Goal: Answer question/provide support: Answer question/provide support

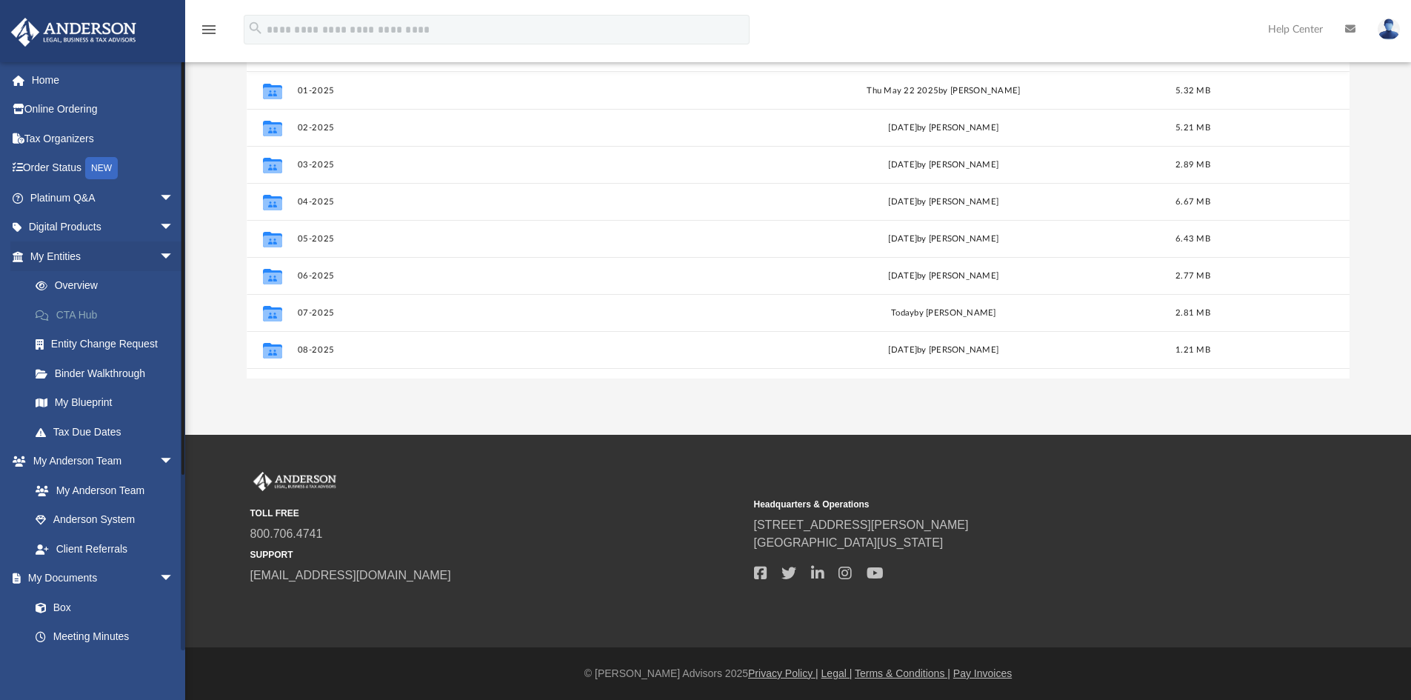
scroll to position [326, 1092]
click at [73, 196] on link "Platinum Q&A arrow_drop_down" at bounding box center [103, 198] width 186 height 30
click at [159, 196] on span "arrow_drop_down" at bounding box center [174, 198] width 30 height 30
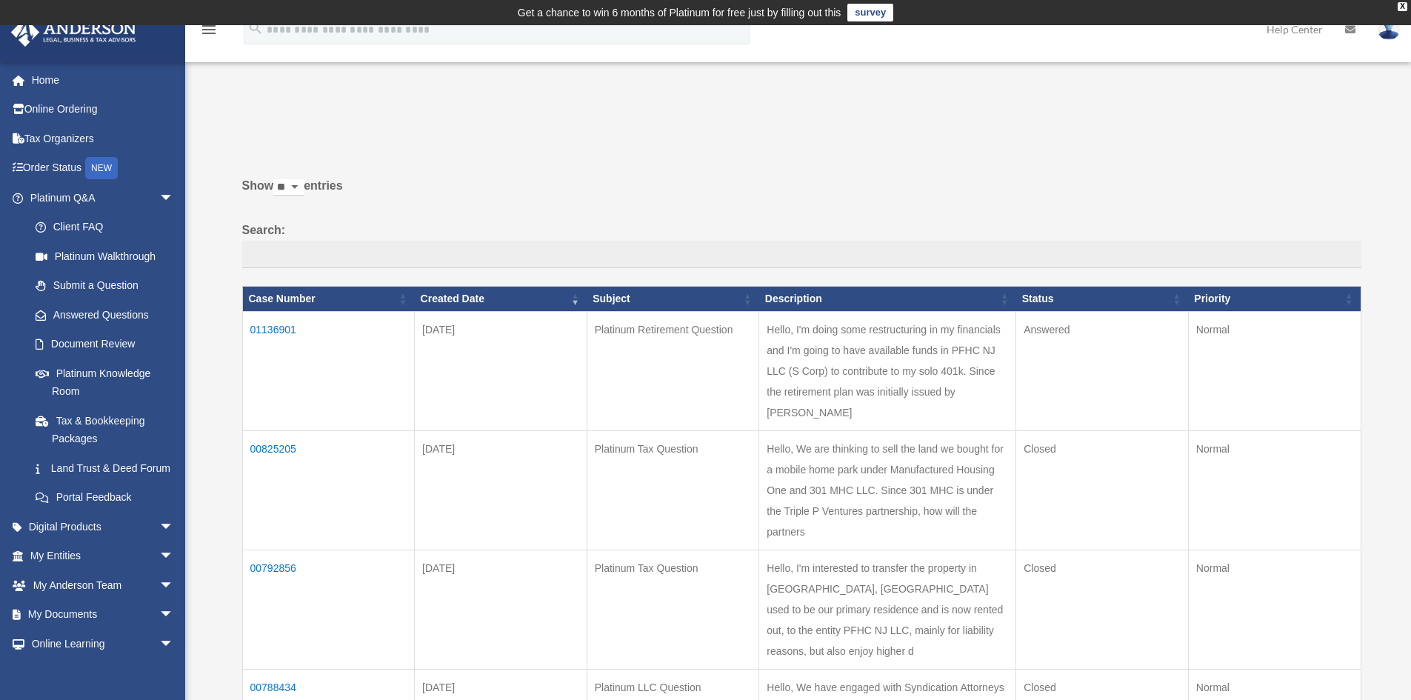
click at [270, 326] on td "01136901" at bounding box center [328, 370] width 173 height 119
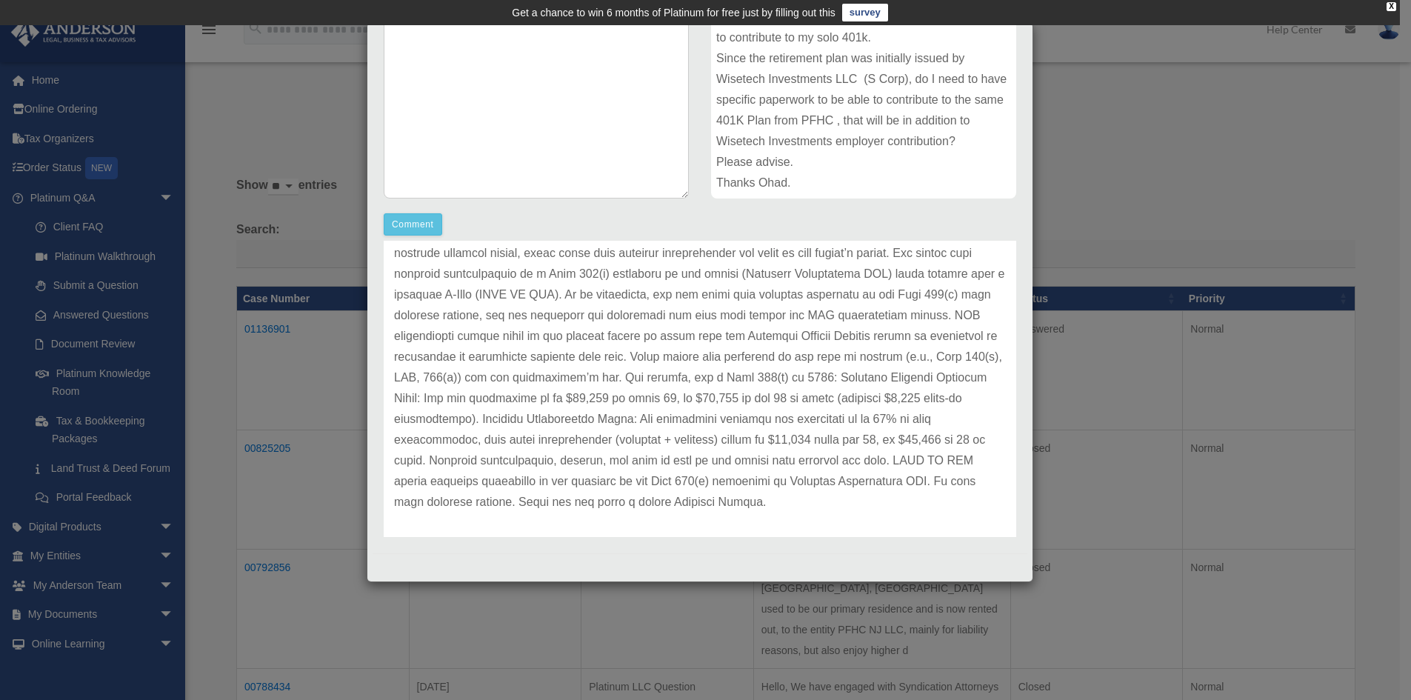
scroll to position [103, 0]
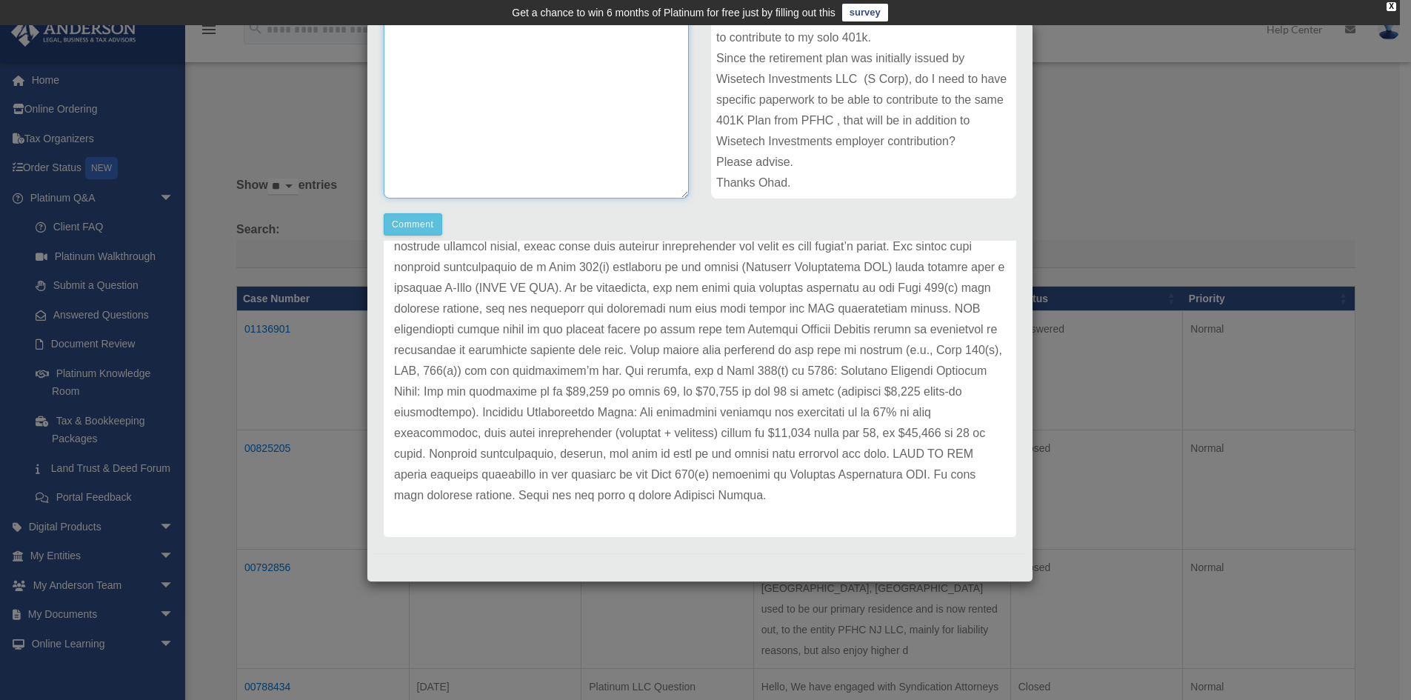
click at [548, 82] on textarea at bounding box center [536, 87] width 305 height 222
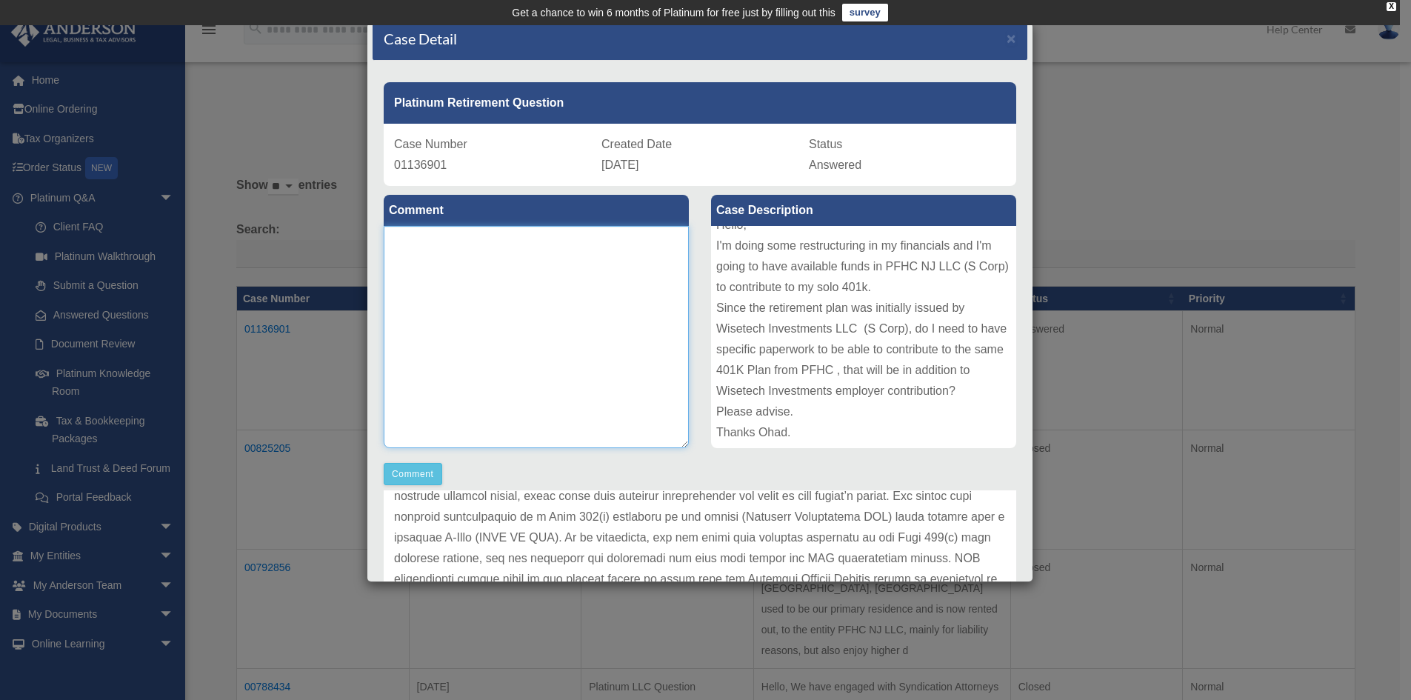
scroll to position [0, 0]
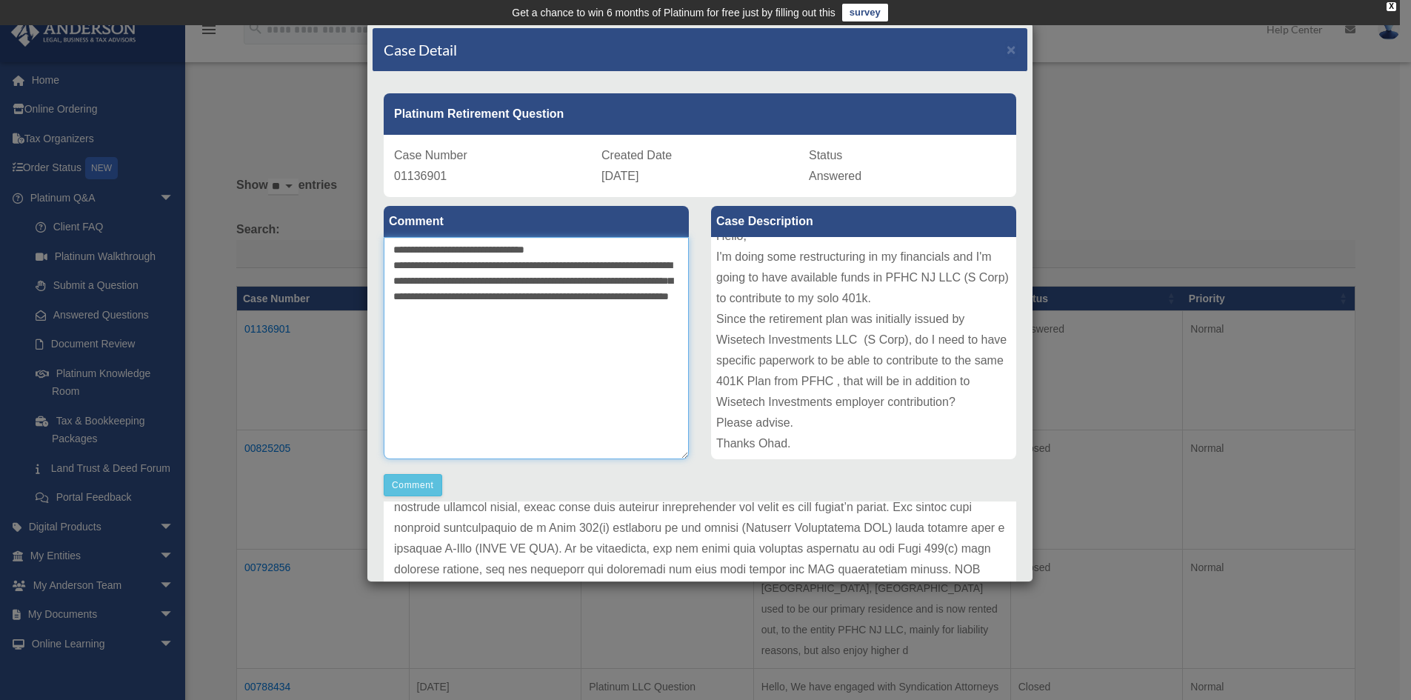
click at [547, 314] on textarea "**********" at bounding box center [536, 348] width 305 height 222
type textarea "**********"
click at [420, 479] on button "Comment" at bounding box center [413, 485] width 59 height 22
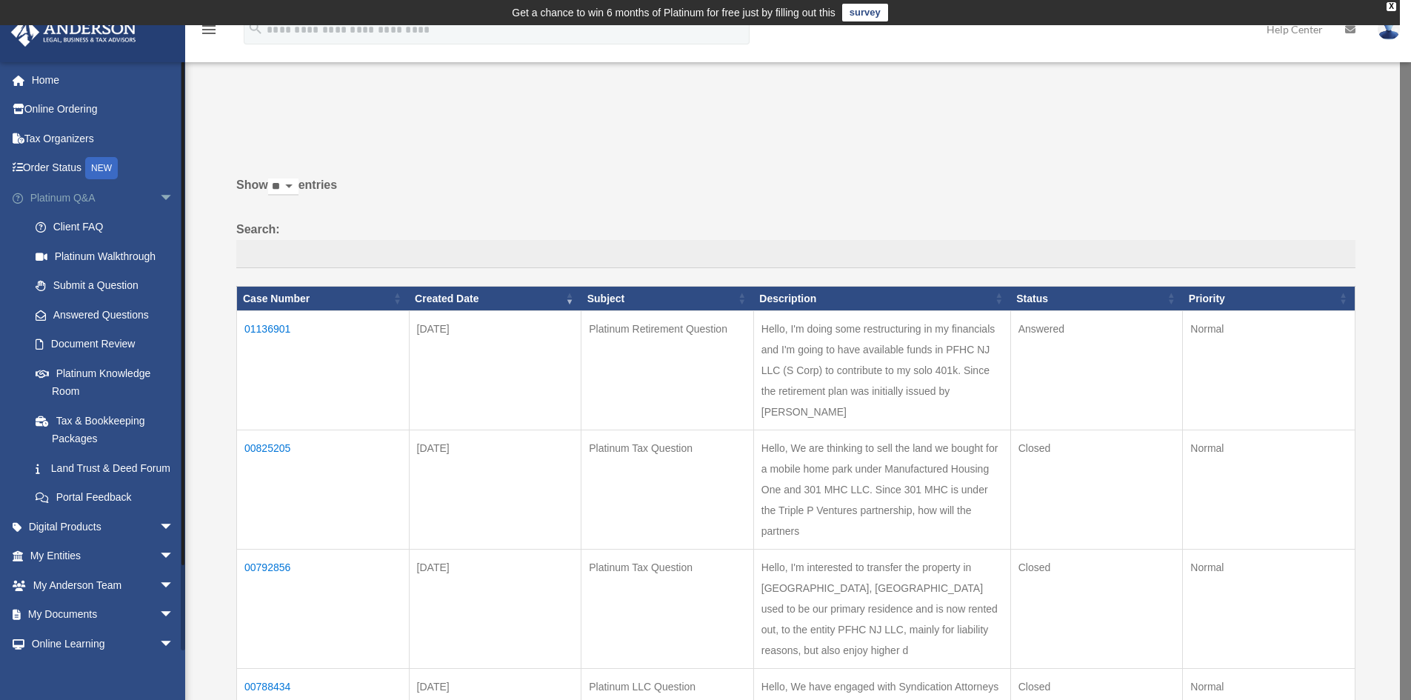
click at [159, 194] on span "arrow_drop_down" at bounding box center [174, 198] width 30 height 30
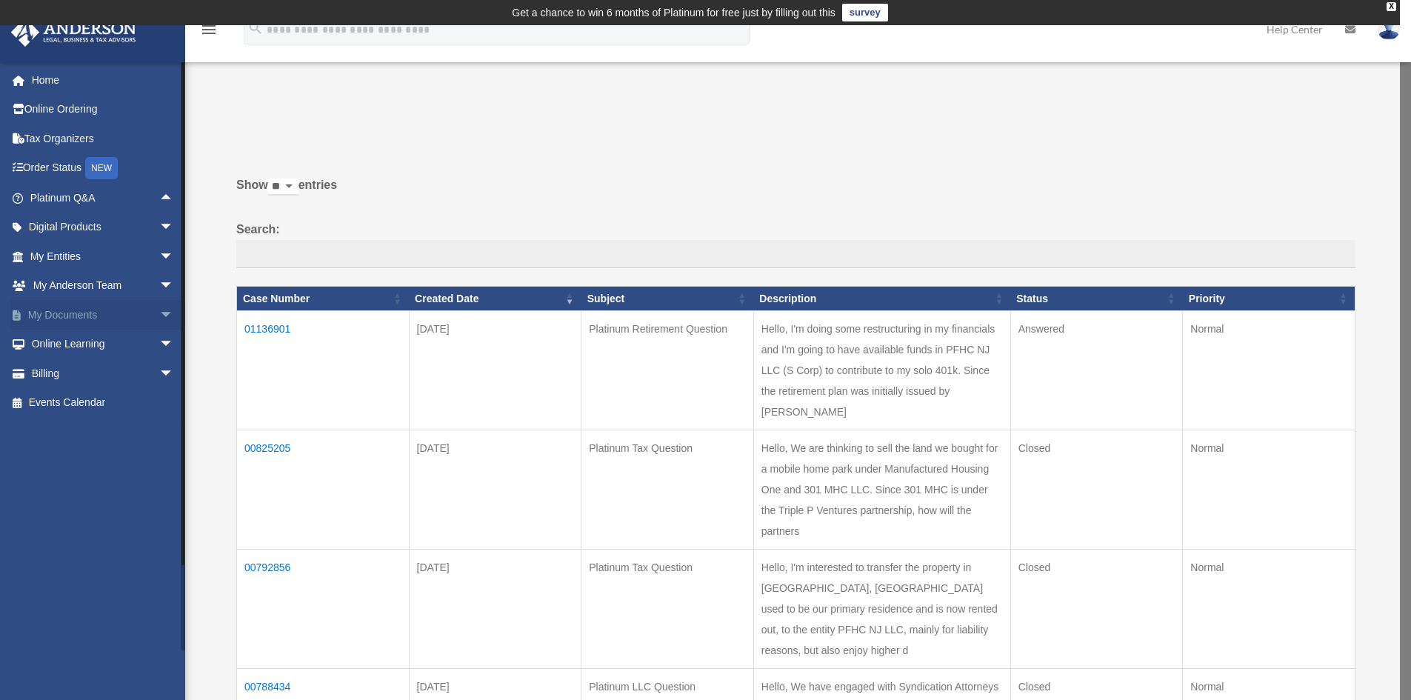
click at [159, 313] on span "arrow_drop_down" at bounding box center [174, 315] width 30 height 30
click at [64, 344] on link "Box" at bounding box center [109, 345] width 176 height 30
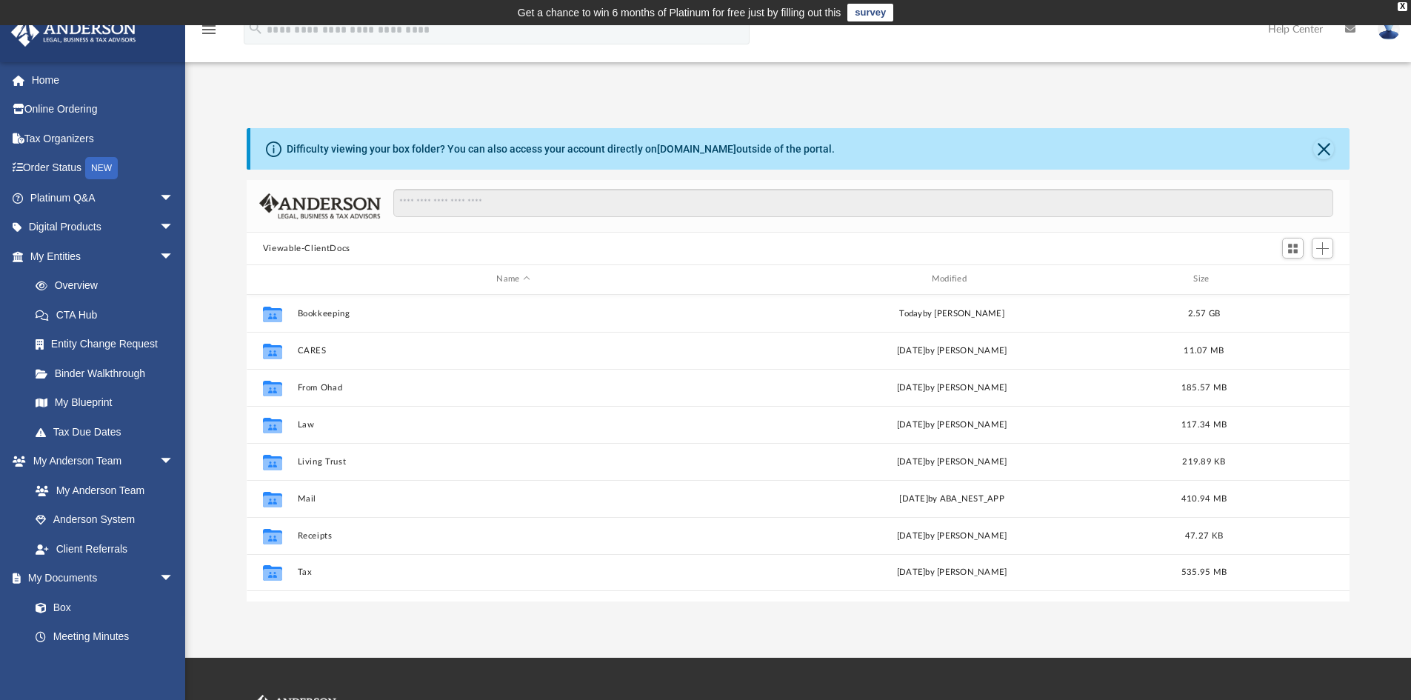
scroll to position [326, 1092]
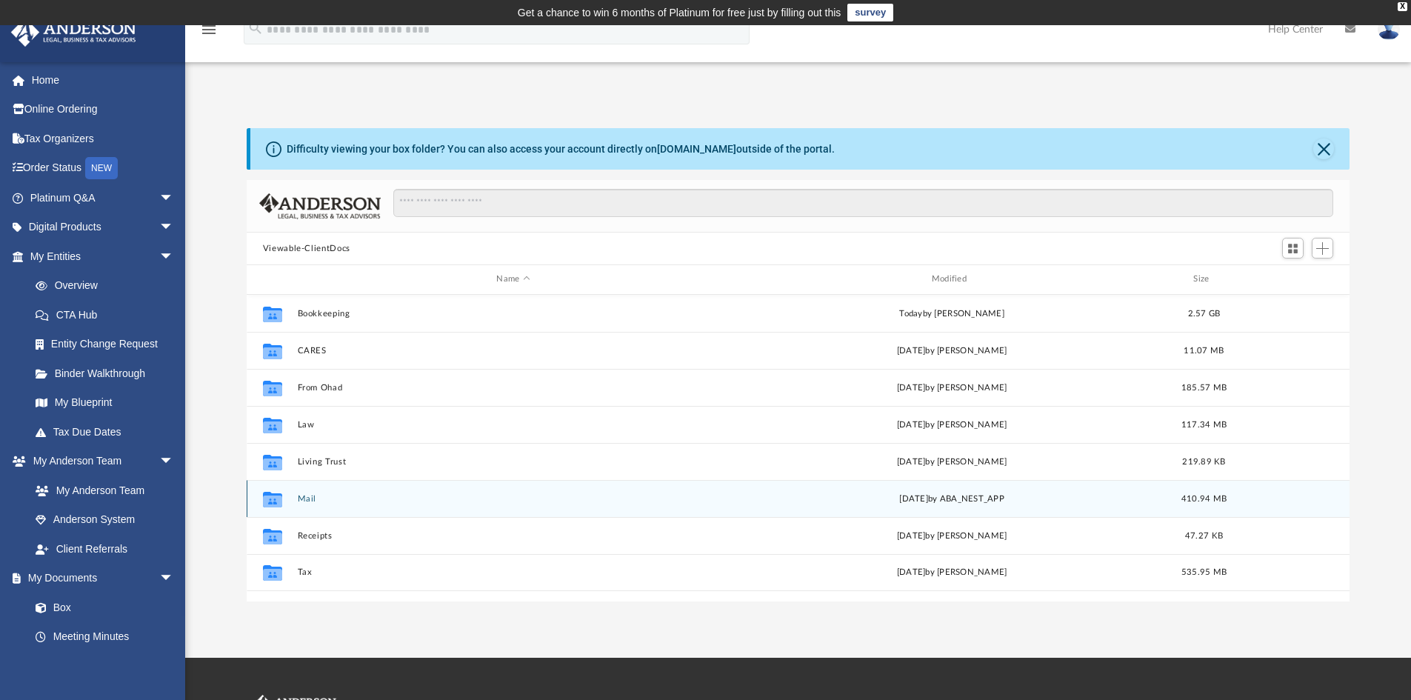
click at [304, 497] on button "Mail" at bounding box center [513, 499] width 432 height 10
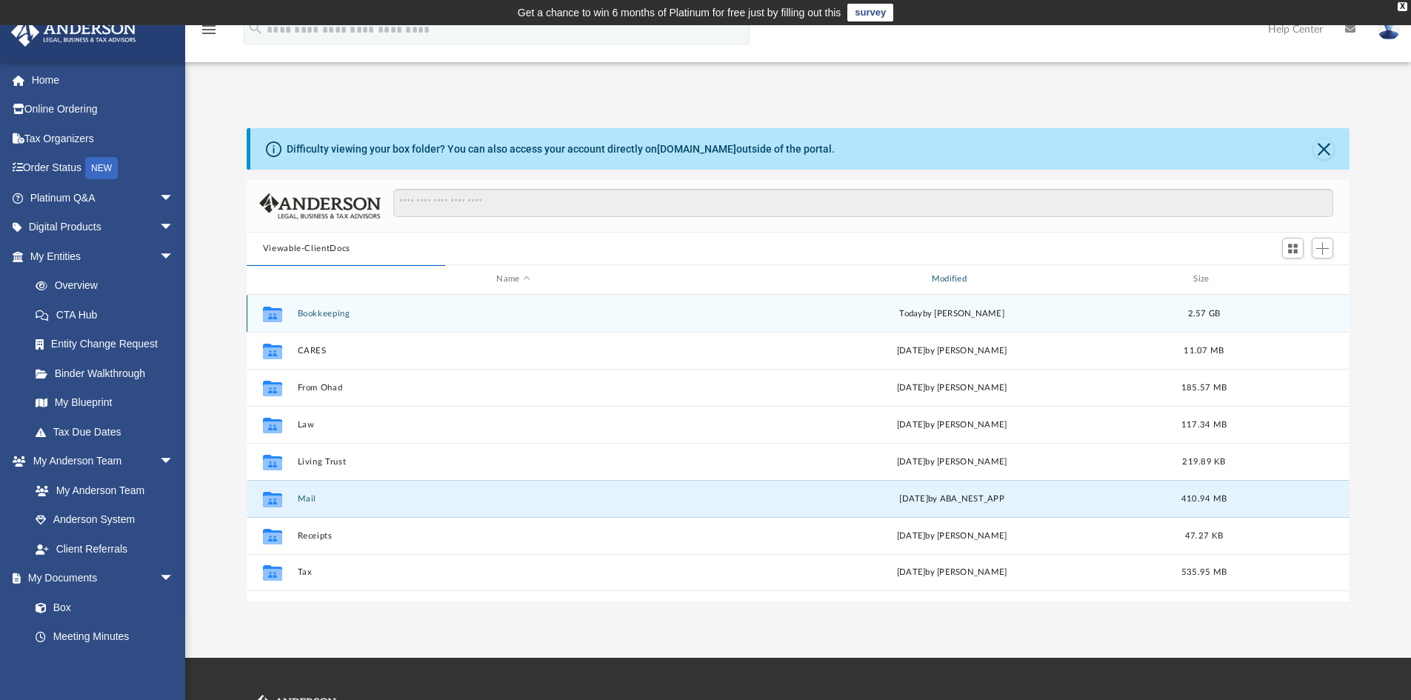
scroll to position [280, 1092]
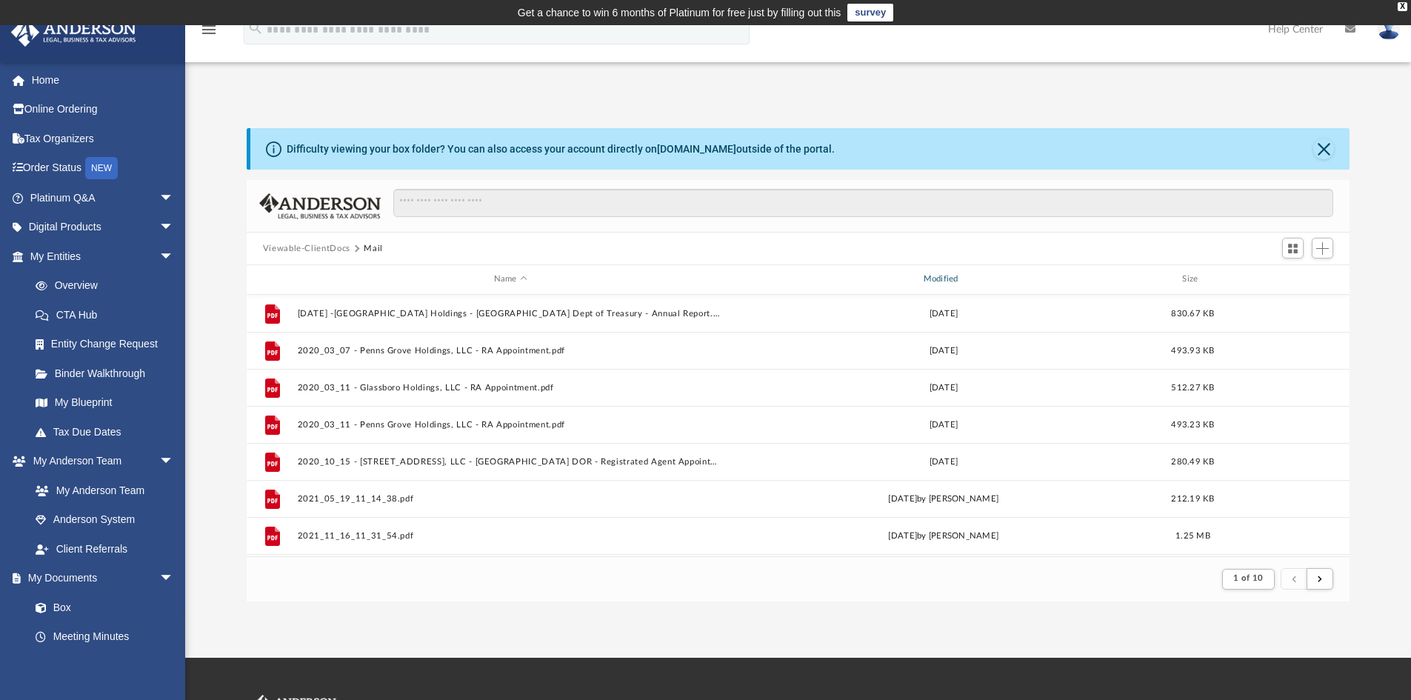
click at [941, 277] on div "Modified" at bounding box center [942, 279] width 427 height 13
